Goal: Manage account settings

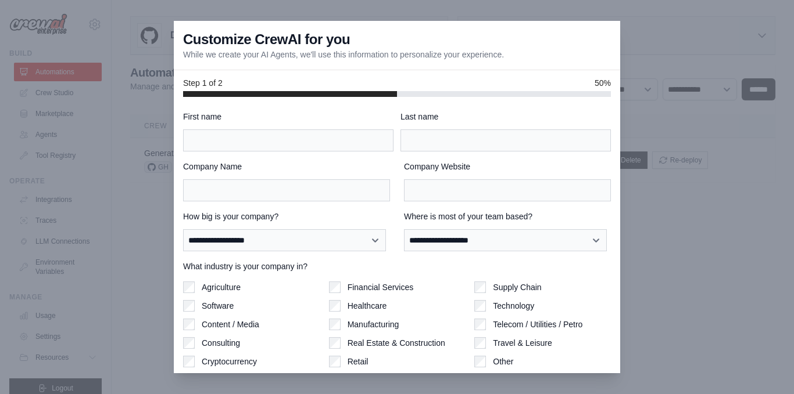
scroll to position [57, 0]
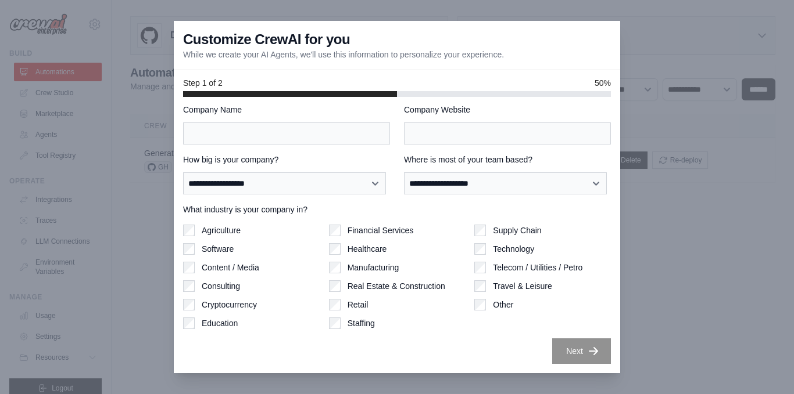
click at [652, 323] on div at bounding box center [397, 197] width 794 height 394
click at [102, 122] on div at bounding box center [397, 197] width 794 height 394
click at [708, 288] on div at bounding box center [397, 197] width 794 height 394
click at [114, 225] on div at bounding box center [397, 197] width 794 height 394
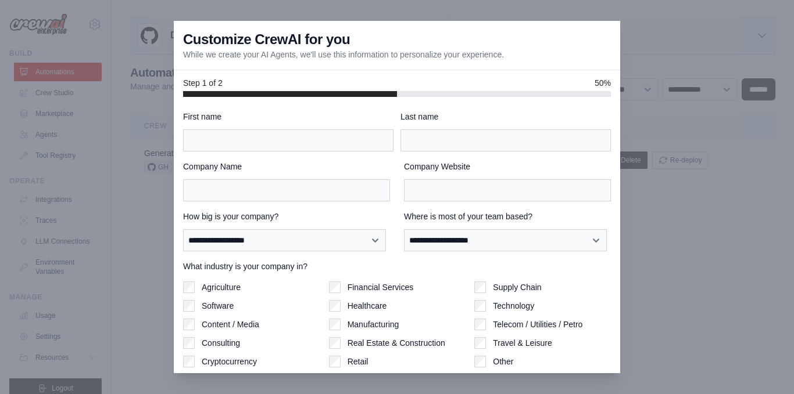
click at [691, 273] on div at bounding box center [397, 197] width 794 height 394
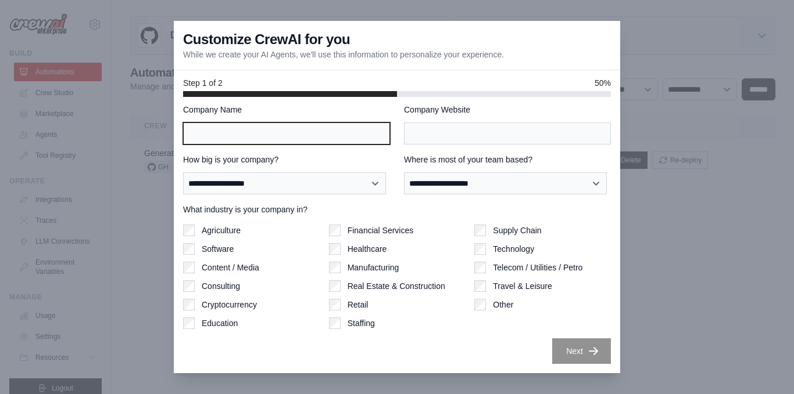
click at [356, 139] on input "Company Name" at bounding box center [286, 134] width 207 height 22
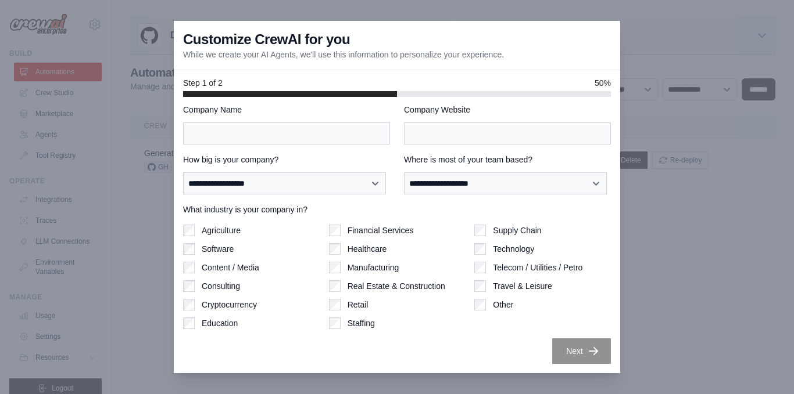
click at [648, 44] on div at bounding box center [397, 197] width 794 height 394
click at [653, 70] on div at bounding box center [397, 197] width 794 height 394
click at [677, 302] on div at bounding box center [397, 197] width 794 height 394
